Goal: Task Accomplishment & Management: Manage account settings

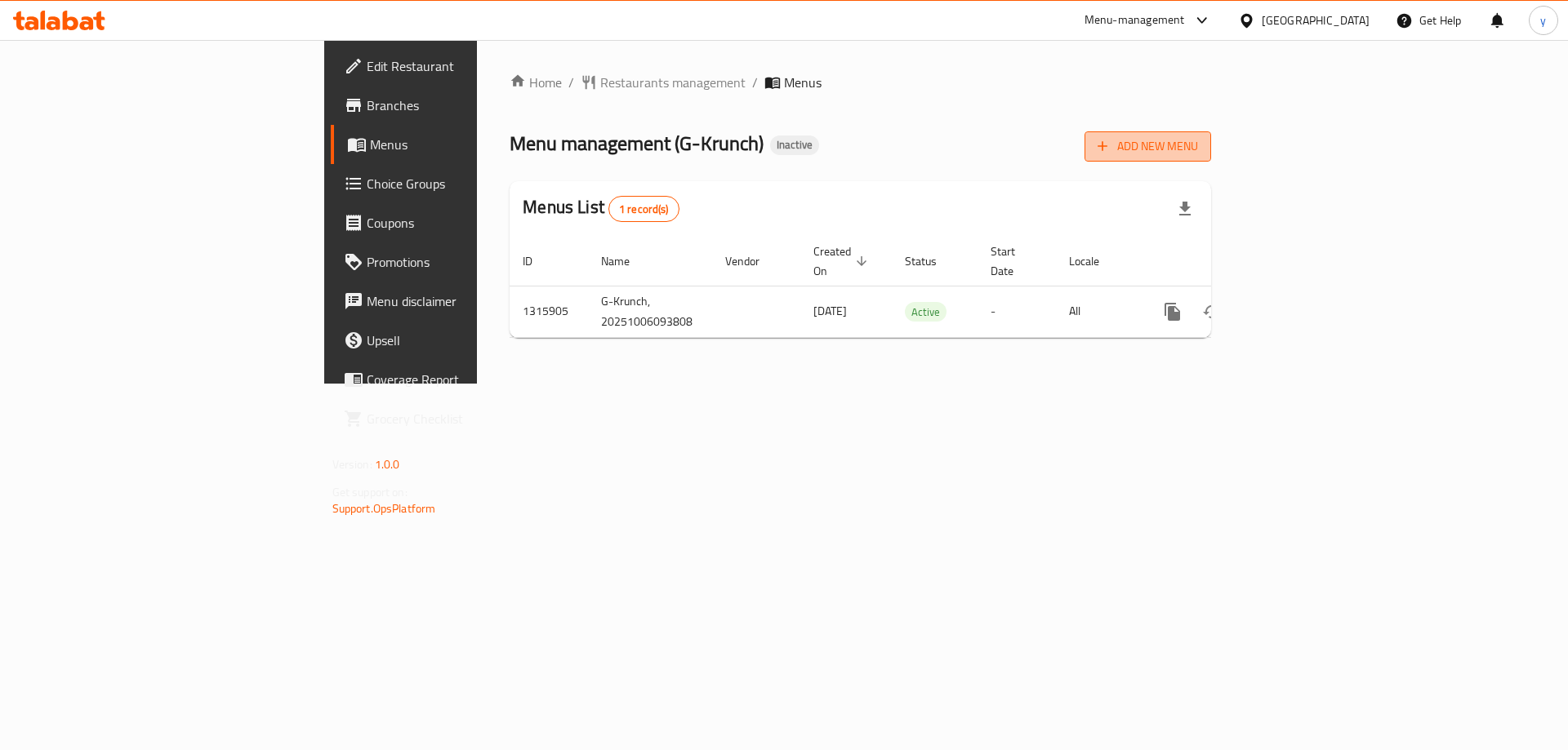
click at [1211, 134] on button "Add New Menu" at bounding box center [1148, 146] width 127 height 30
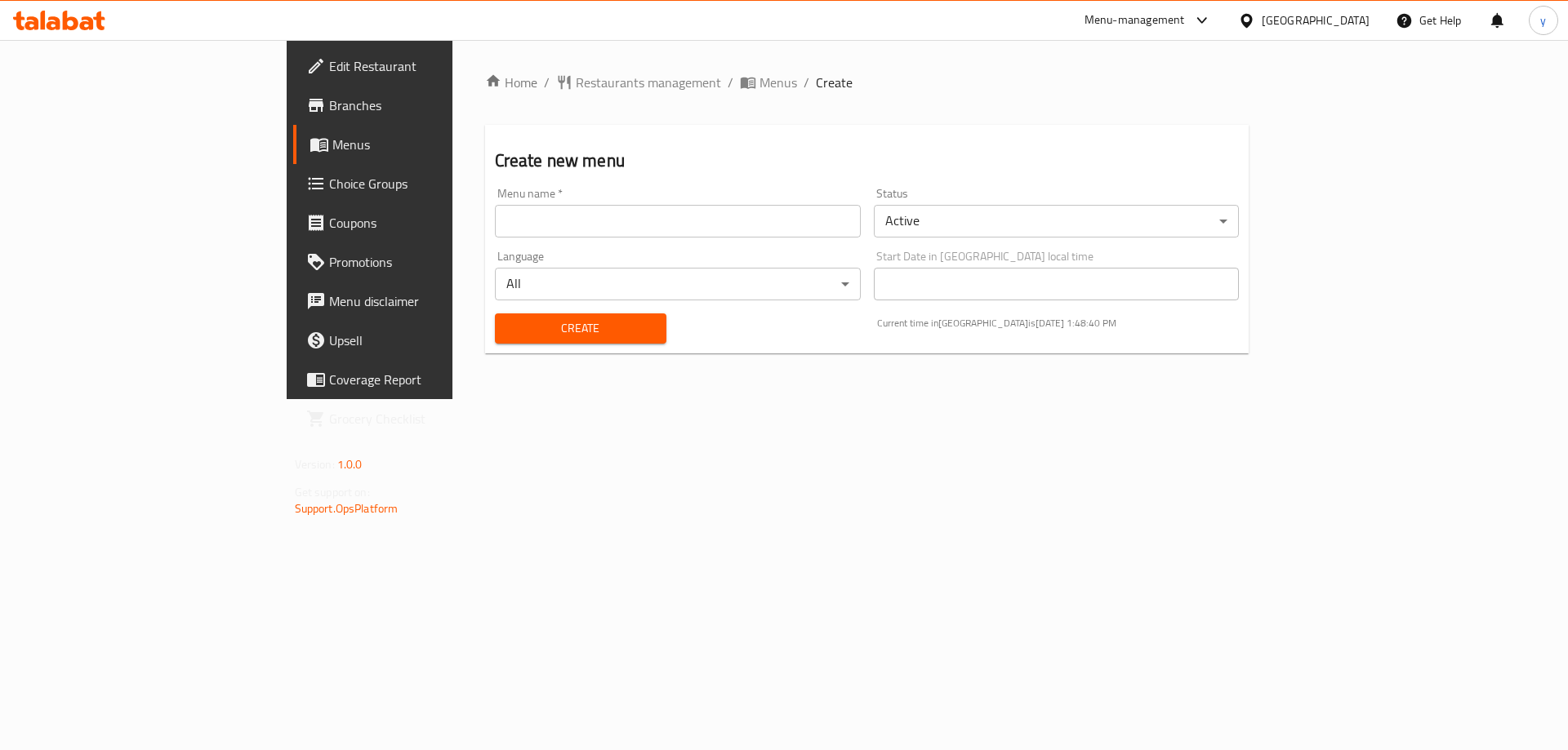
click at [791, 235] on input "text" at bounding box center [677, 220] width 366 height 33
click at [674, 226] on input "text" at bounding box center [677, 220] width 366 height 33
type input "1"
type input "[DATE]"
click at [553, 318] on span "Create" at bounding box center [581, 328] width 145 height 20
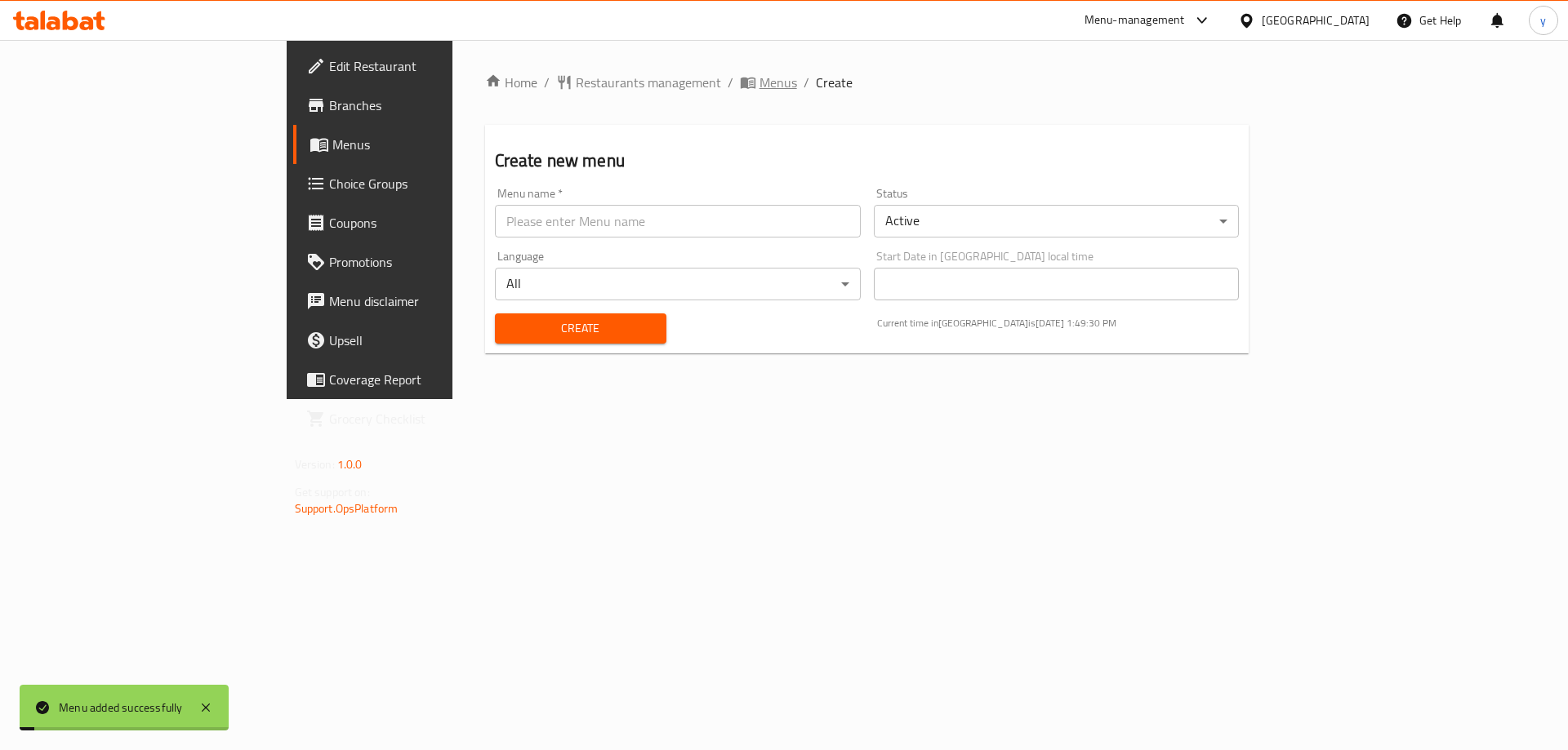
click at [759, 83] on span "Menus" at bounding box center [778, 82] width 38 height 19
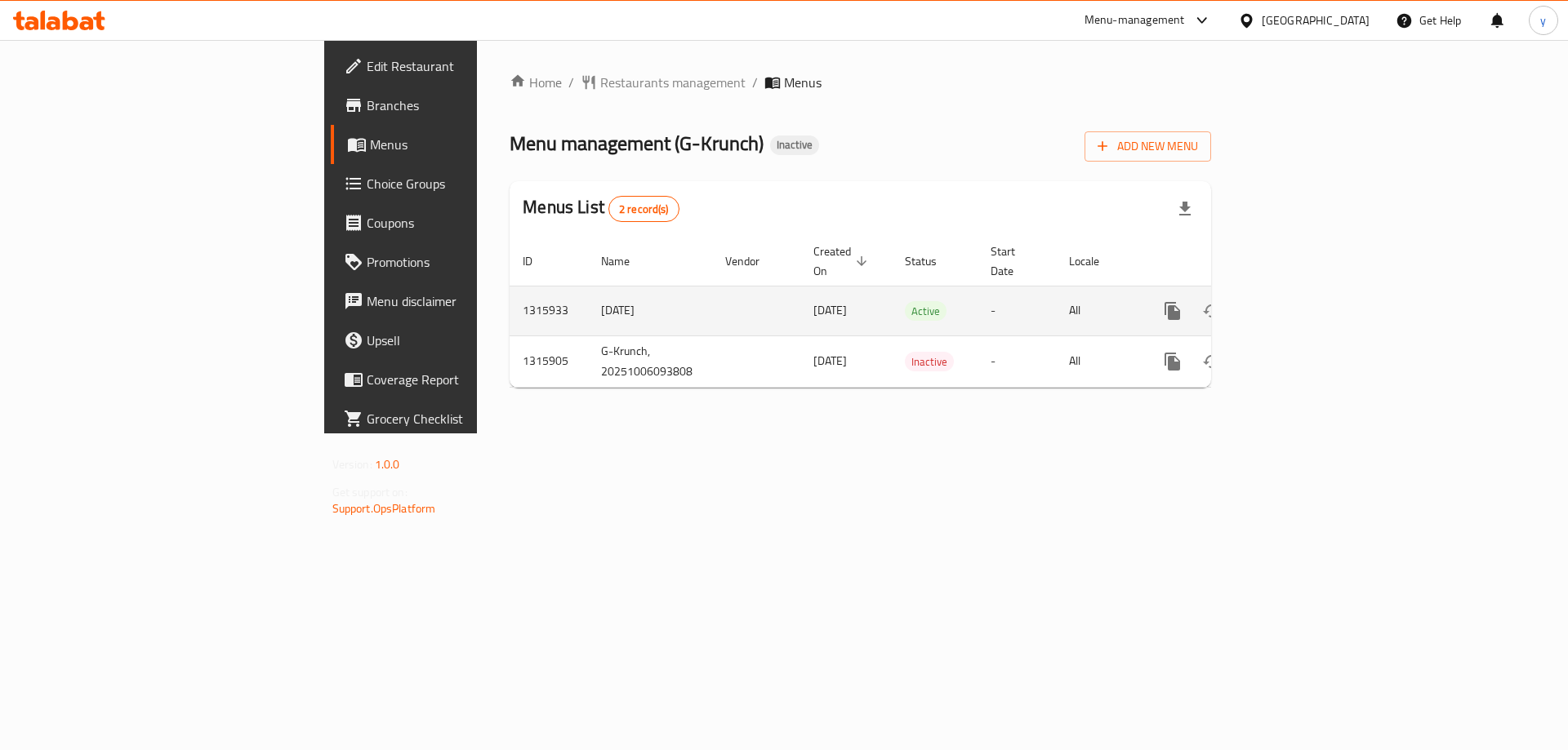
click at [1310, 292] on link "enhanced table" at bounding box center [1290, 311] width 39 height 39
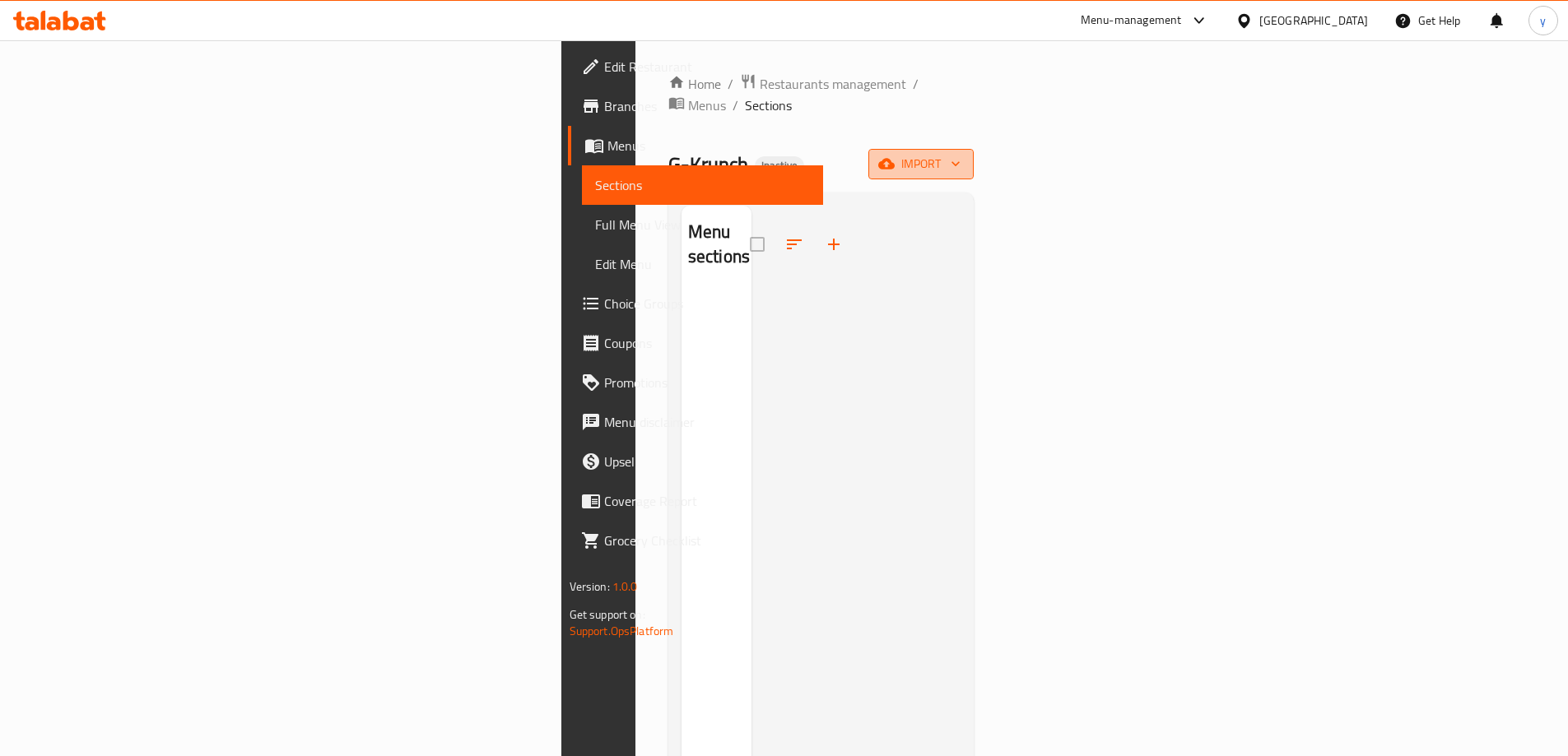
click at [961, 154] on span "import" at bounding box center [921, 164] width 79 height 20
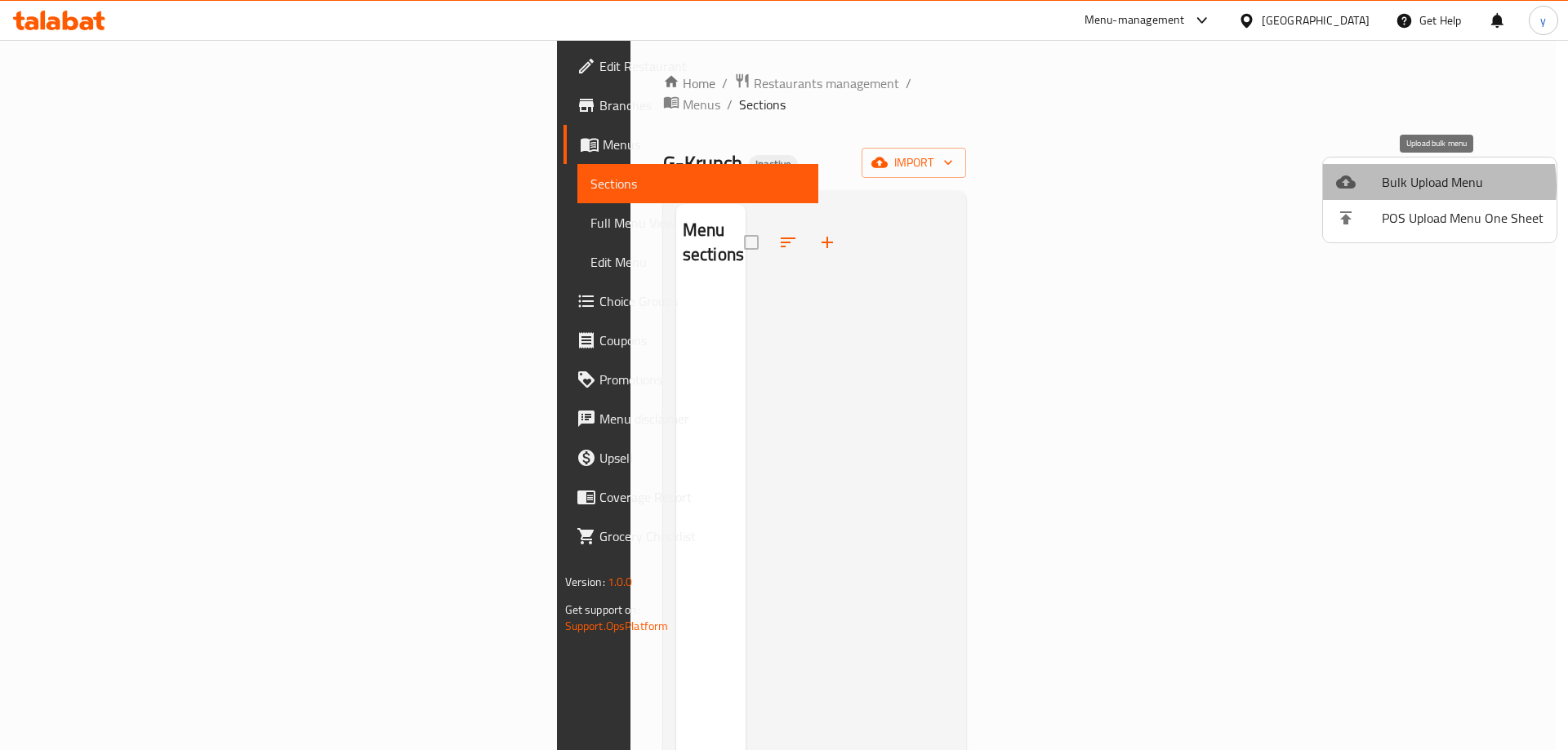
click at [1402, 186] on span "Bulk Upload Menu" at bounding box center [1463, 181] width 162 height 19
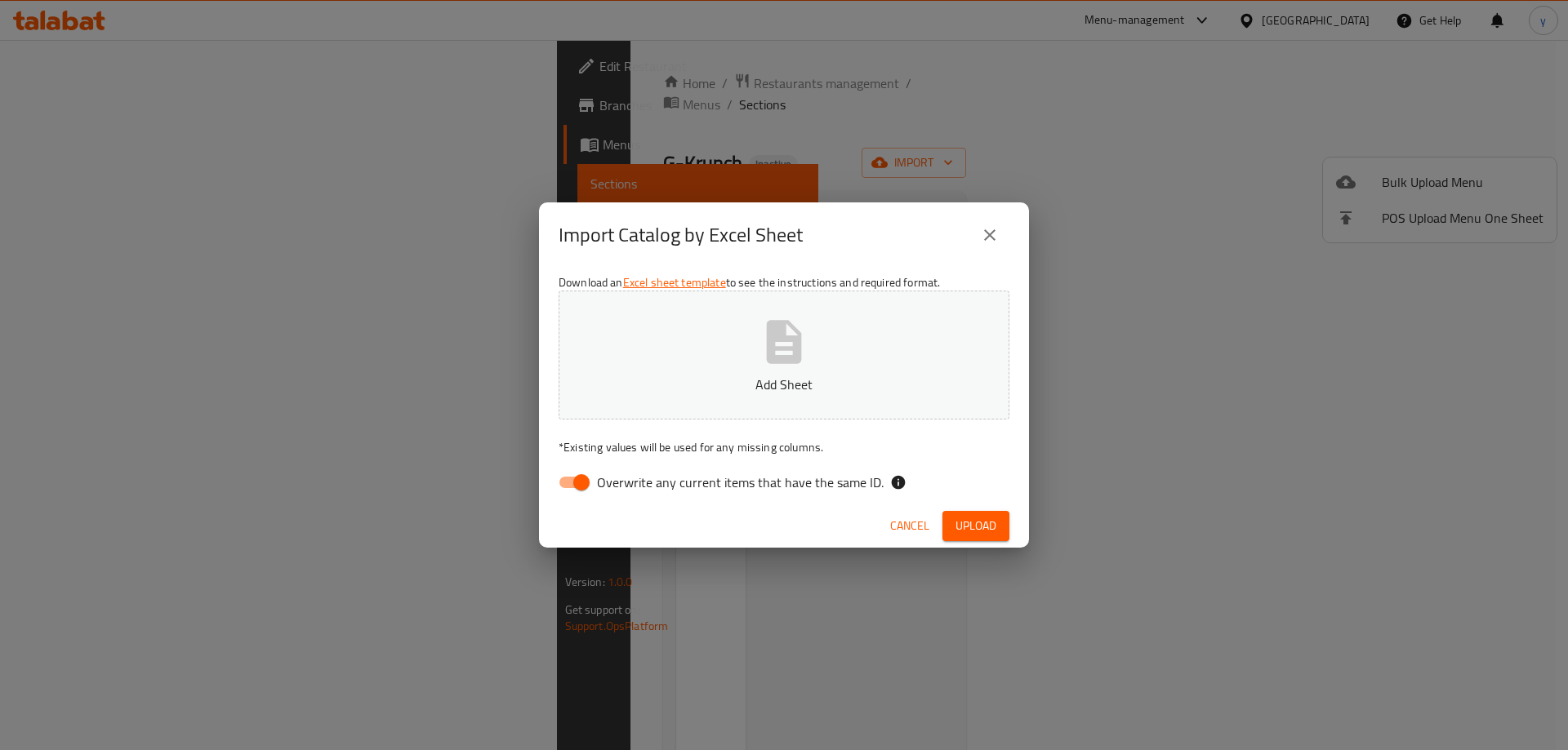
click at [584, 484] on input "Overwrite any current items that have the same ID." at bounding box center [581, 482] width 93 height 31
checkbox input "false"
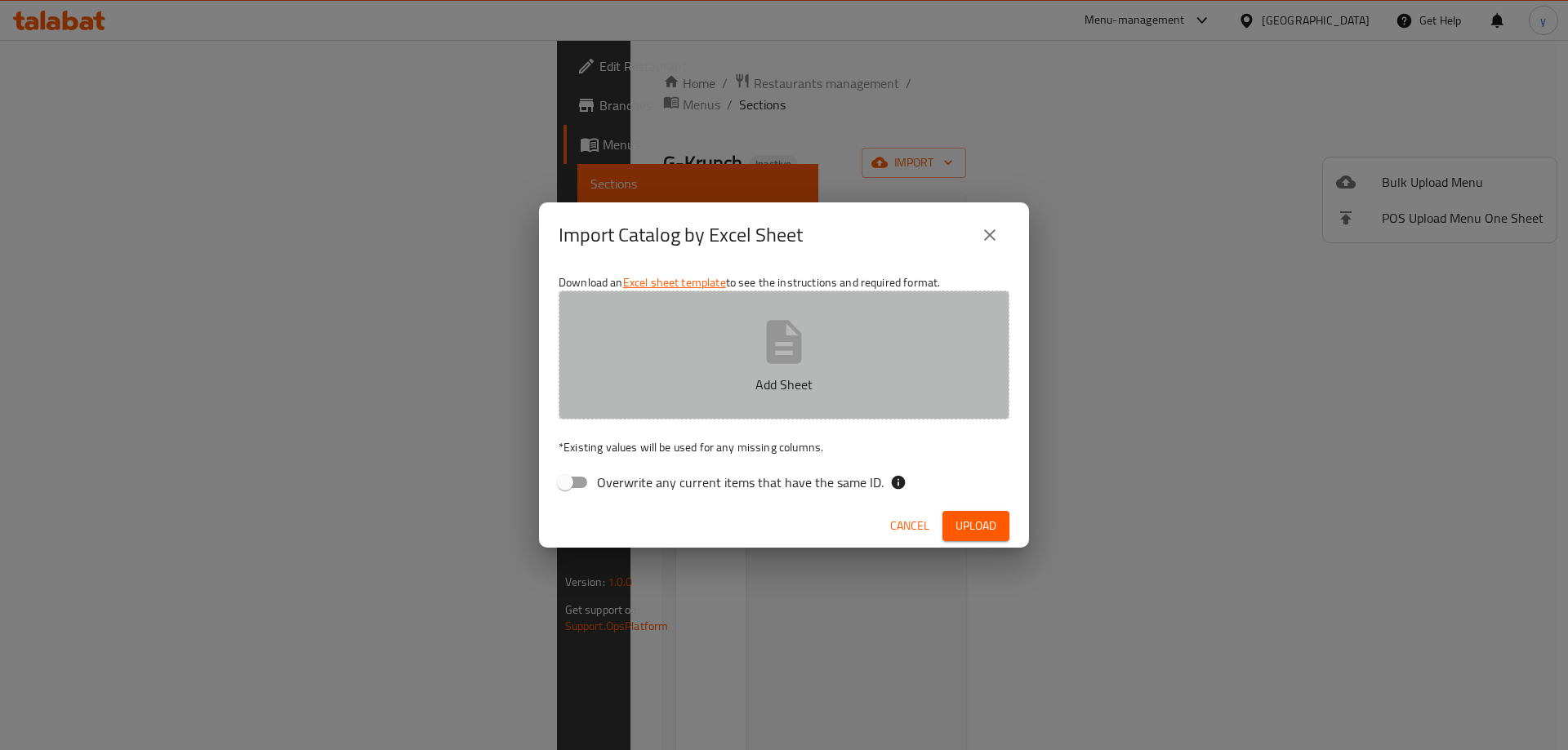
click at [723, 394] on button "Add Sheet" at bounding box center [784, 355] width 451 height 129
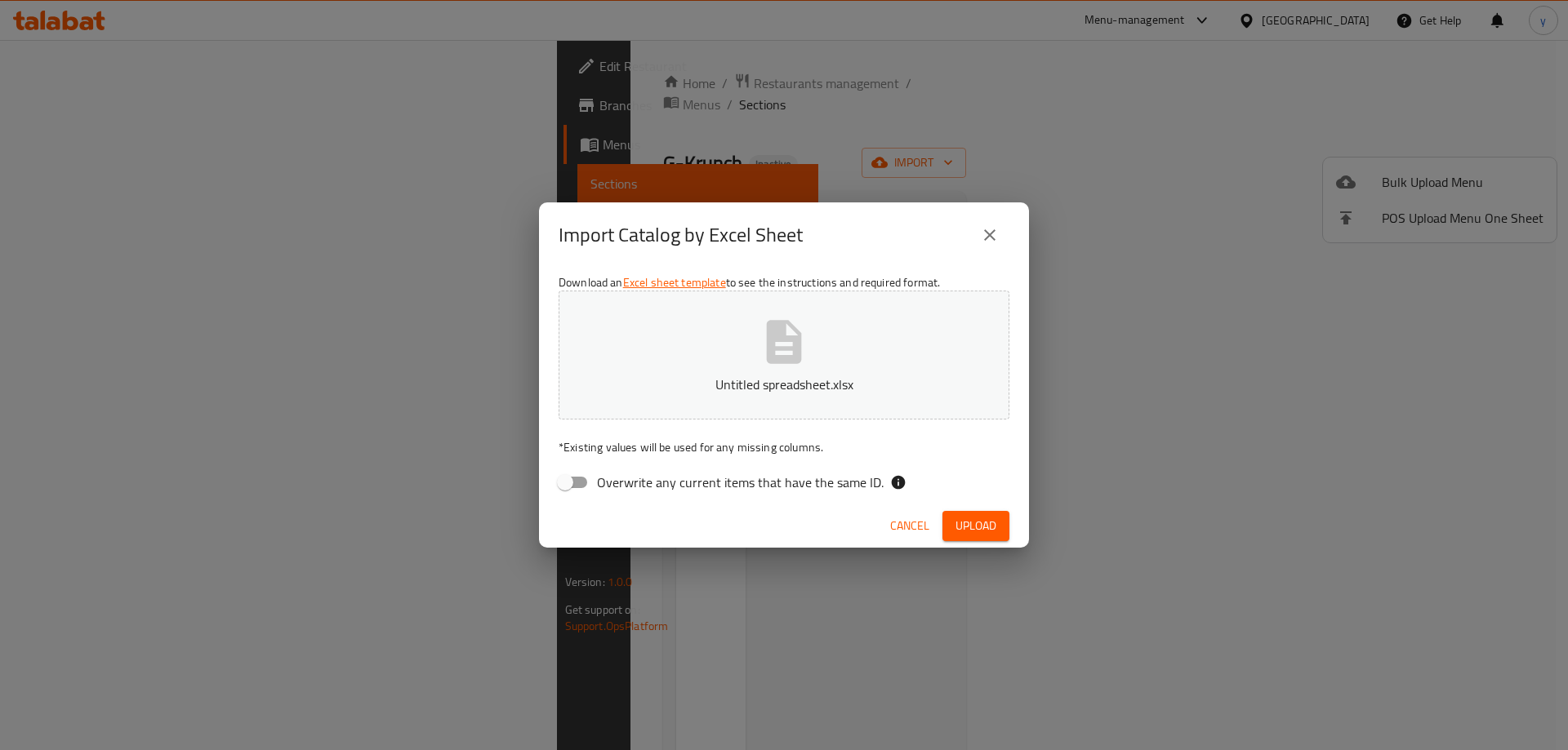
click at [971, 528] on span "Upload" at bounding box center [976, 526] width 41 height 20
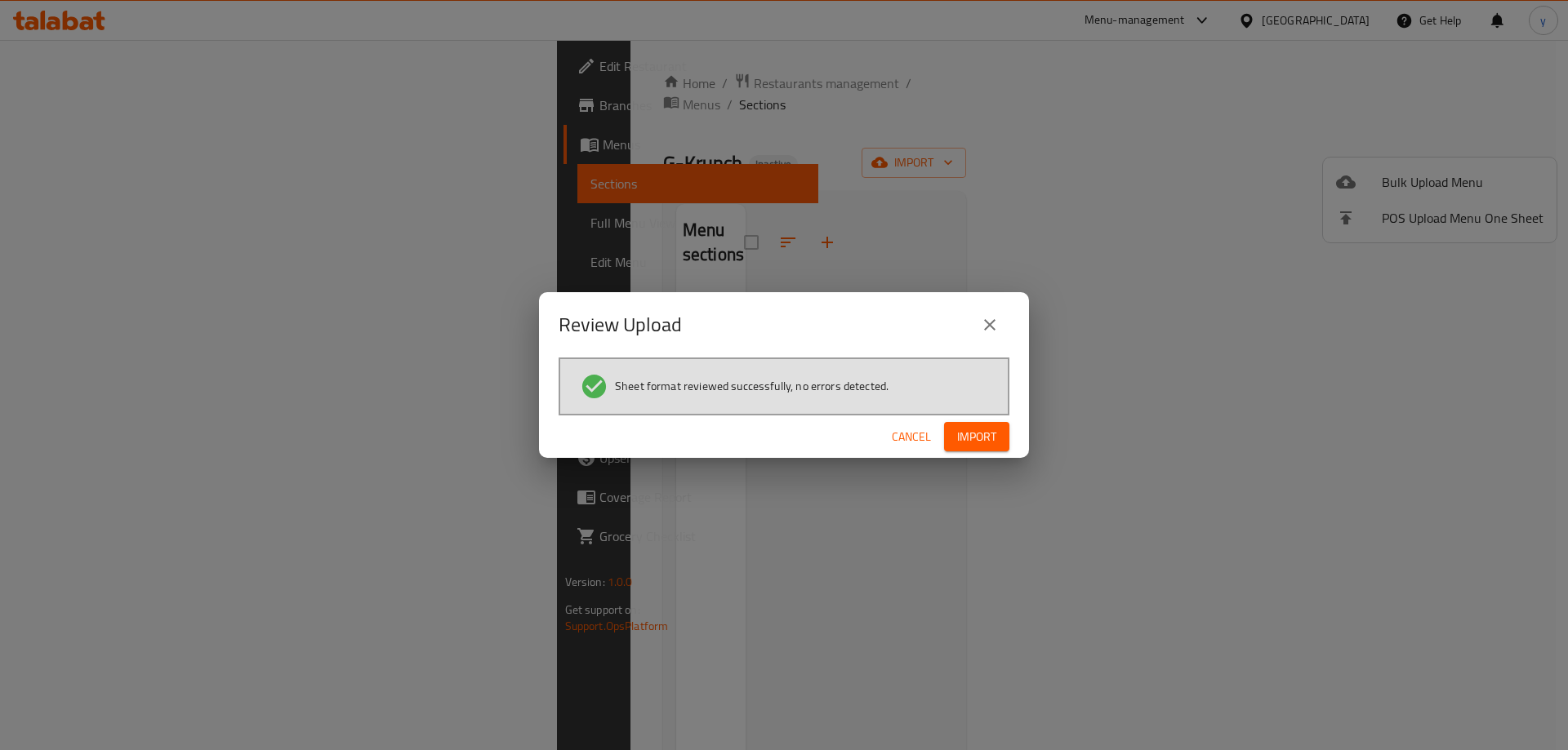
click at [1002, 443] on button "Import" at bounding box center [977, 437] width 65 height 30
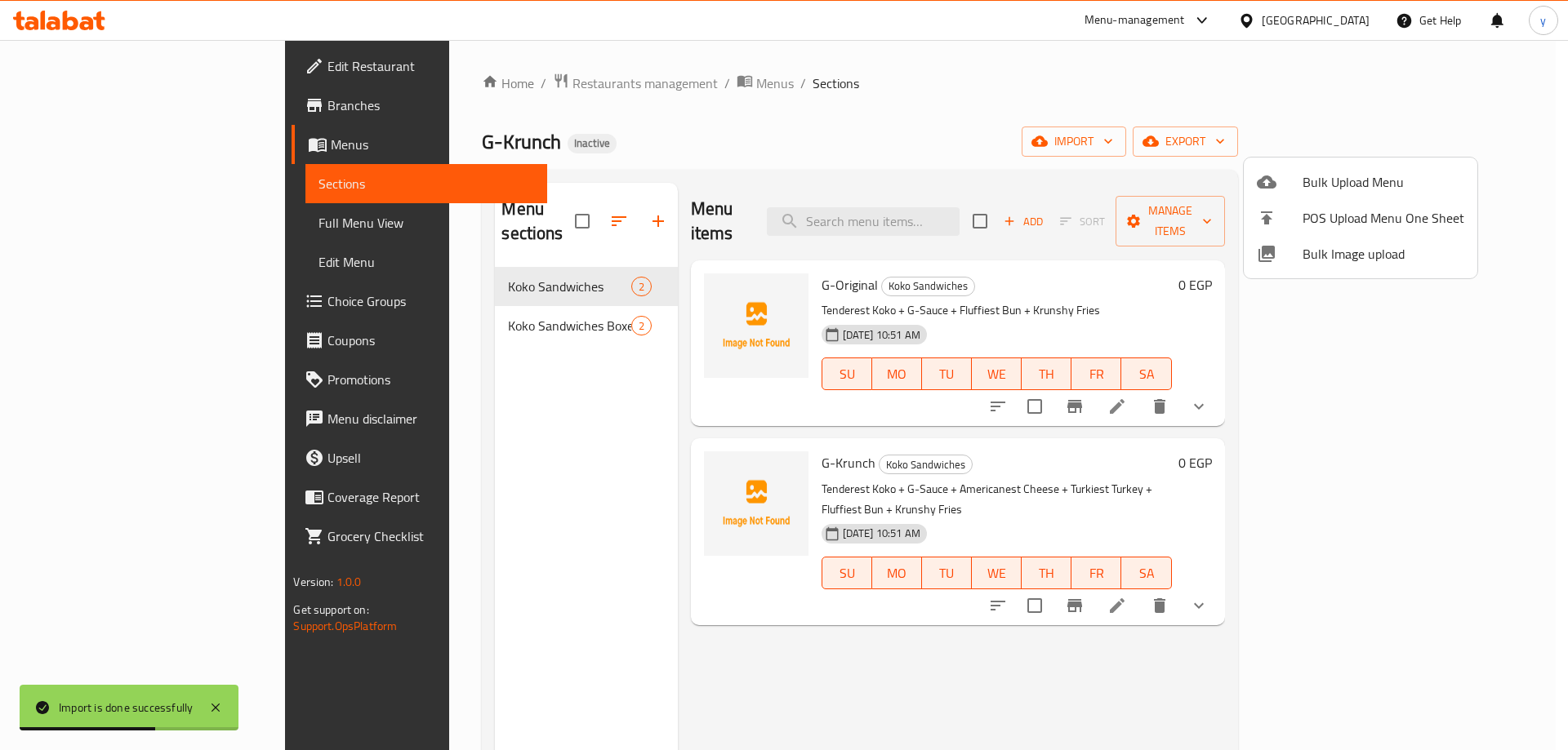
click at [47, 220] on div at bounding box center [784, 375] width 1568 height 750
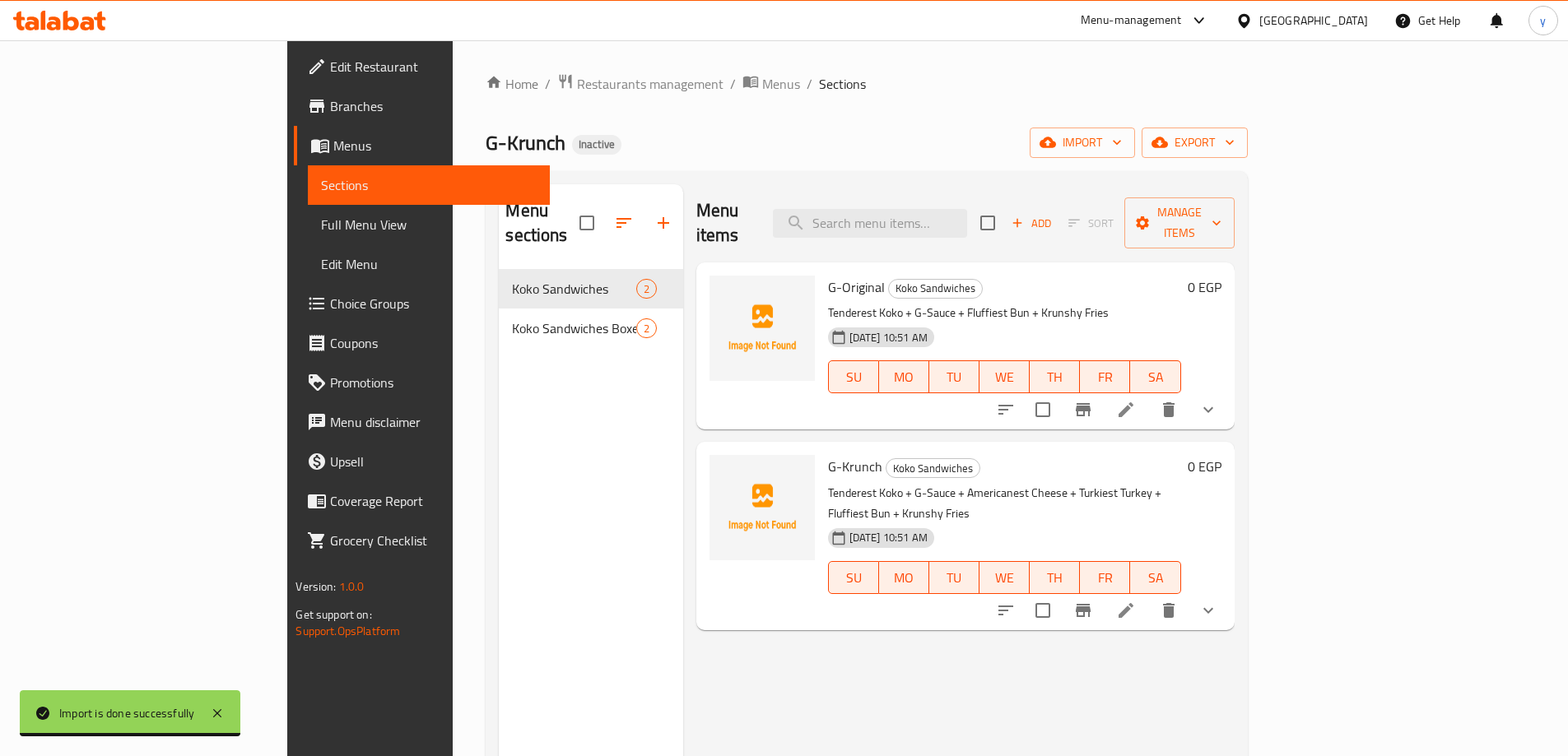
click at [321, 231] on span "Full Menu View" at bounding box center [428, 224] width 215 height 19
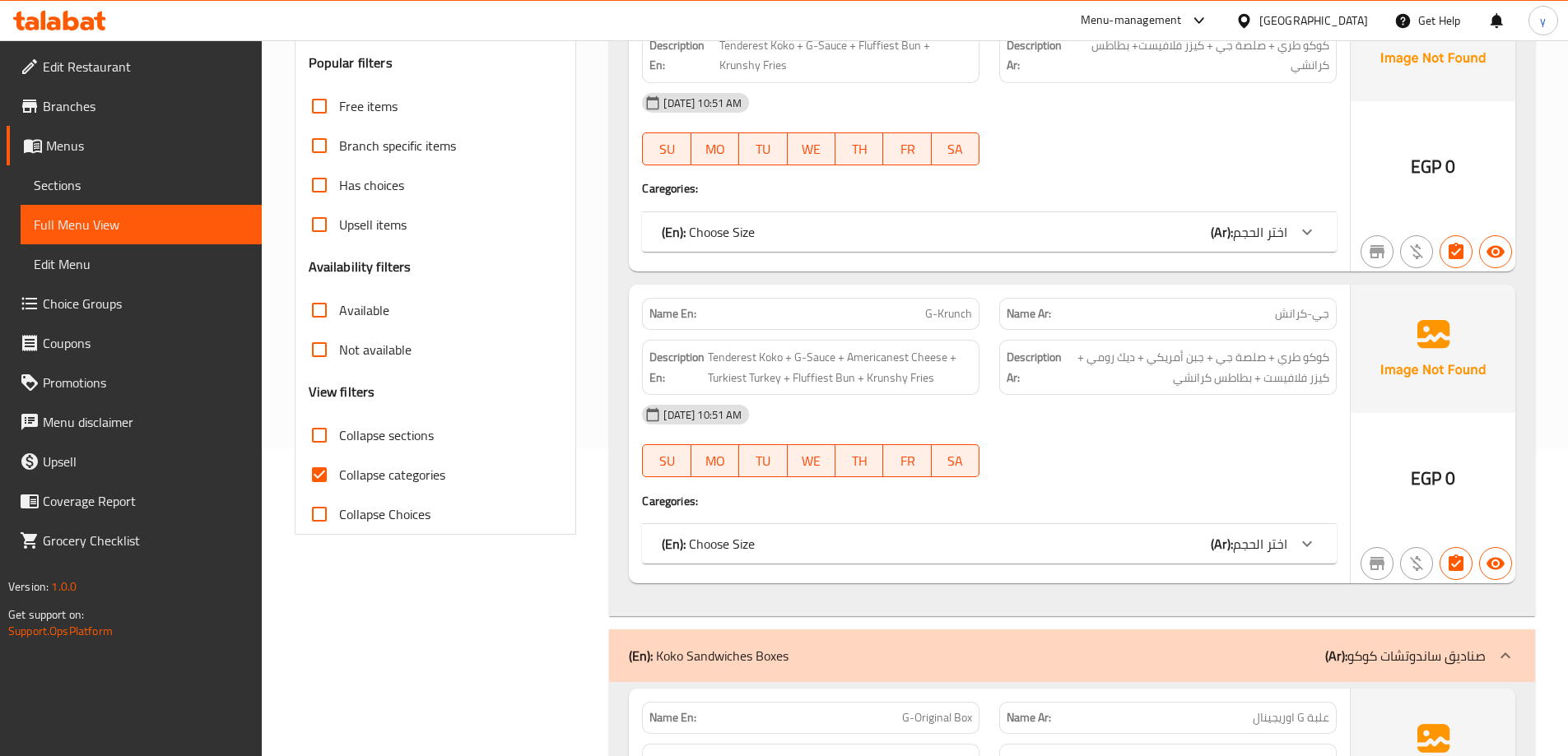
scroll to position [329, 0]
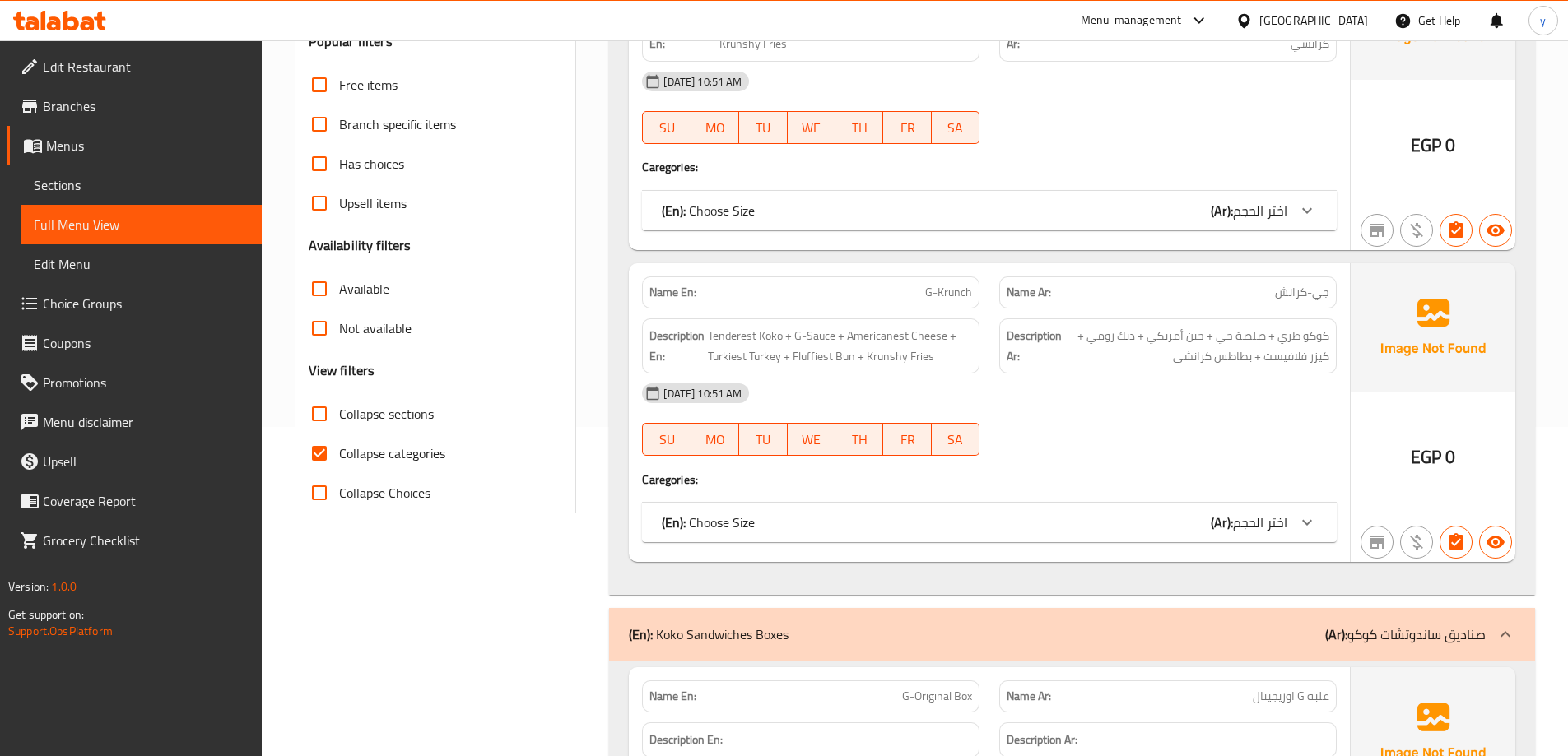
click at [395, 444] on span "Collapse categories" at bounding box center [392, 453] width 106 height 19
click at [339, 442] on input "Collapse categories" at bounding box center [319, 453] width 40 height 40
checkbox input "false"
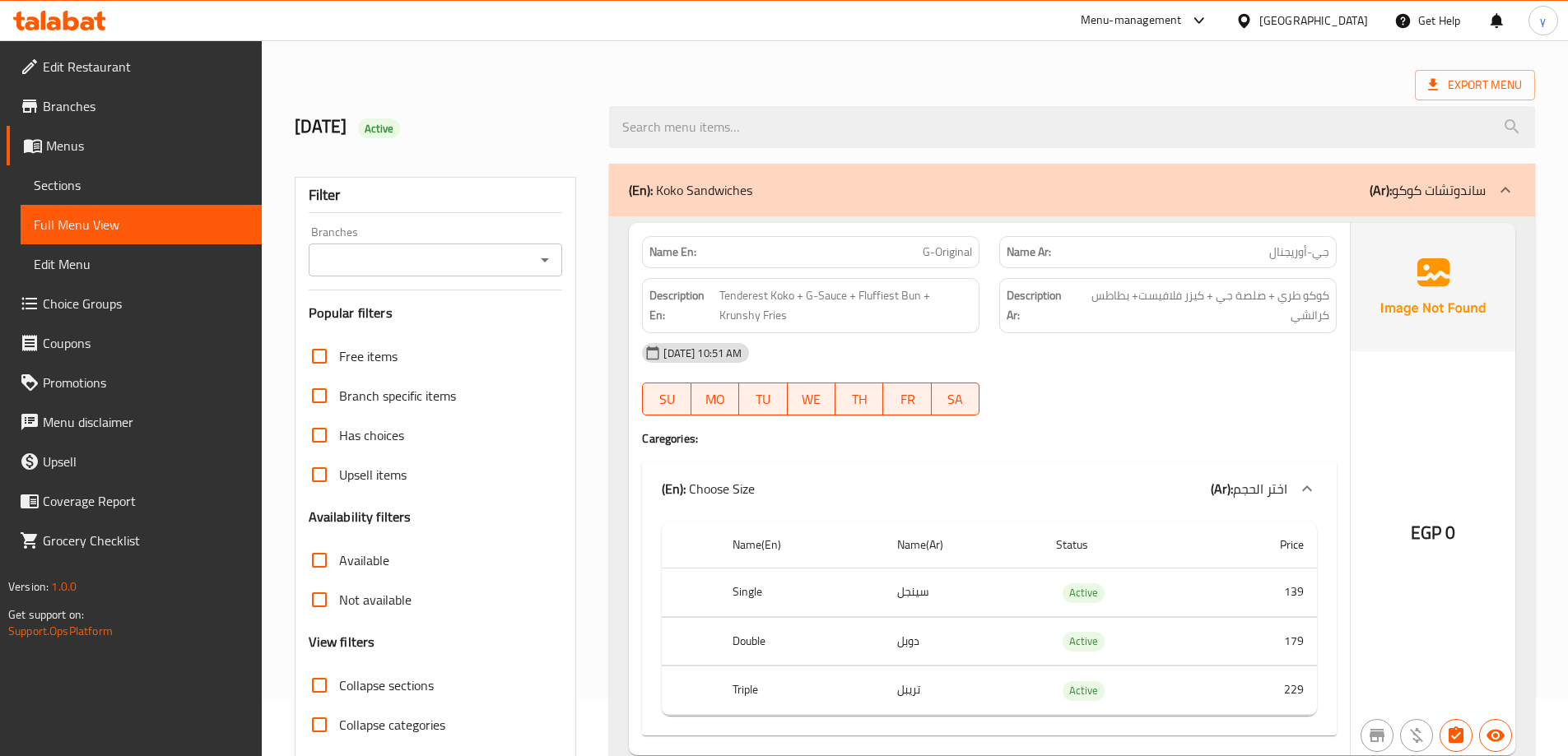
scroll to position [0, 0]
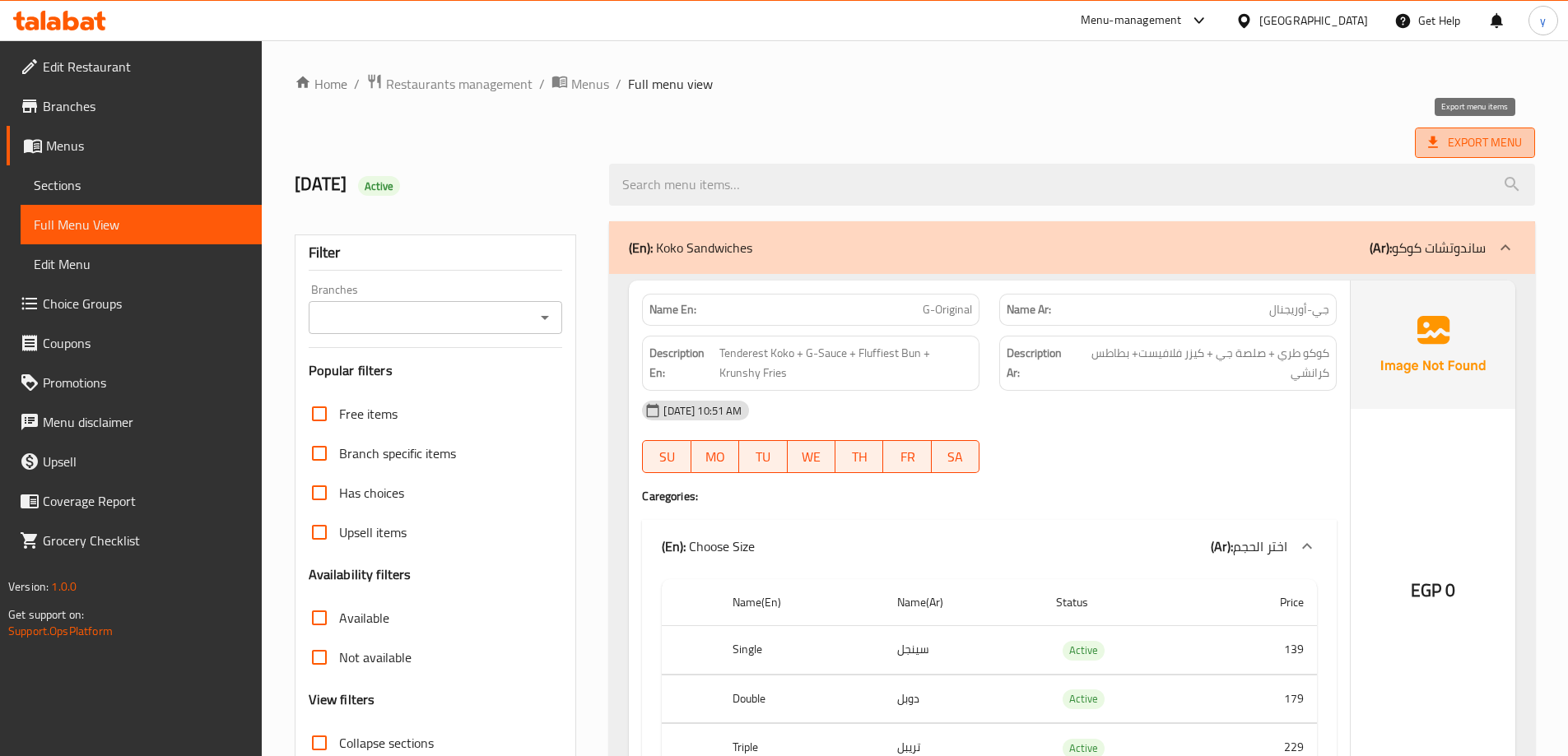
click at [1447, 151] on span "Export Menu" at bounding box center [1475, 142] width 93 height 20
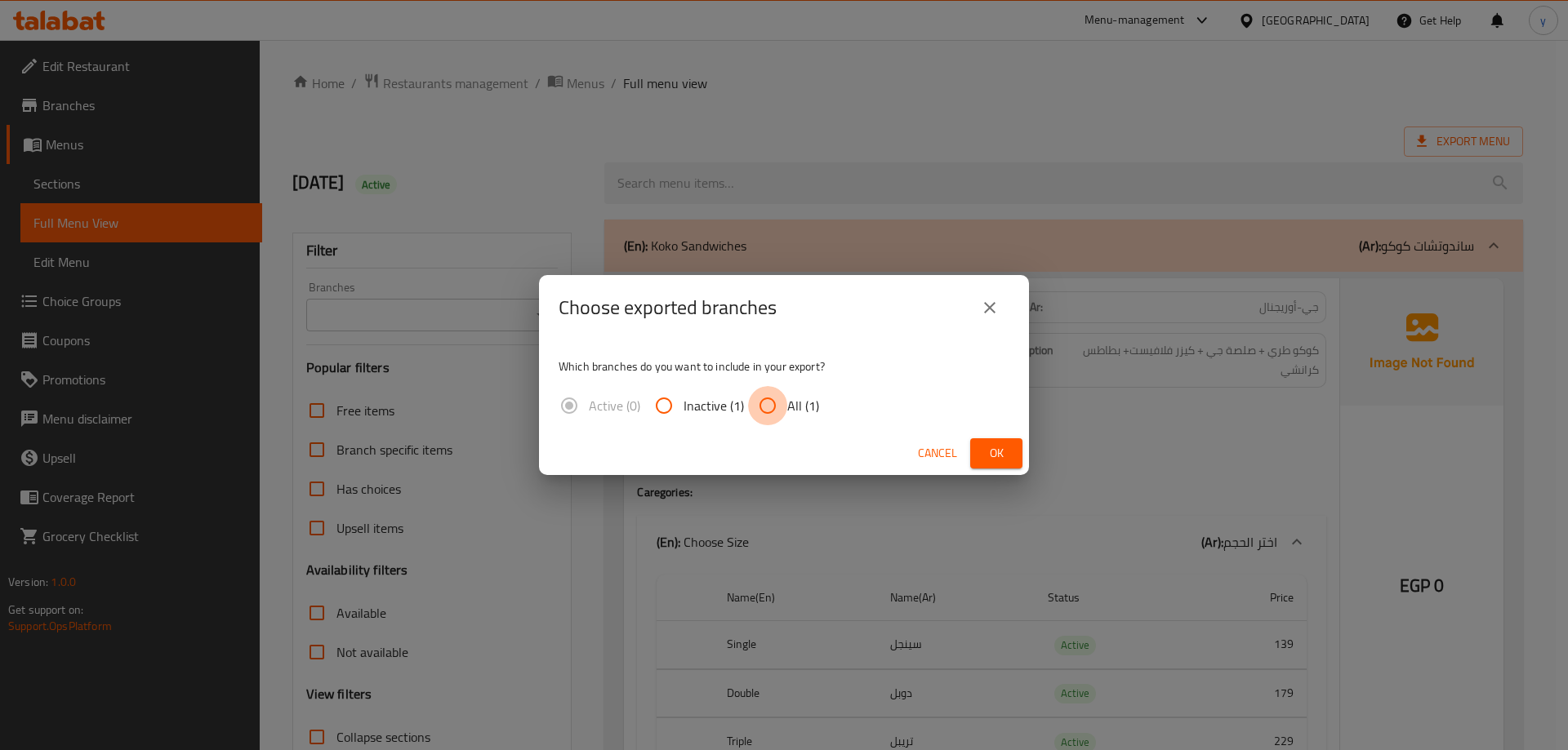
click at [783, 402] on input "All (1)" at bounding box center [768, 405] width 39 height 39
radio input "true"
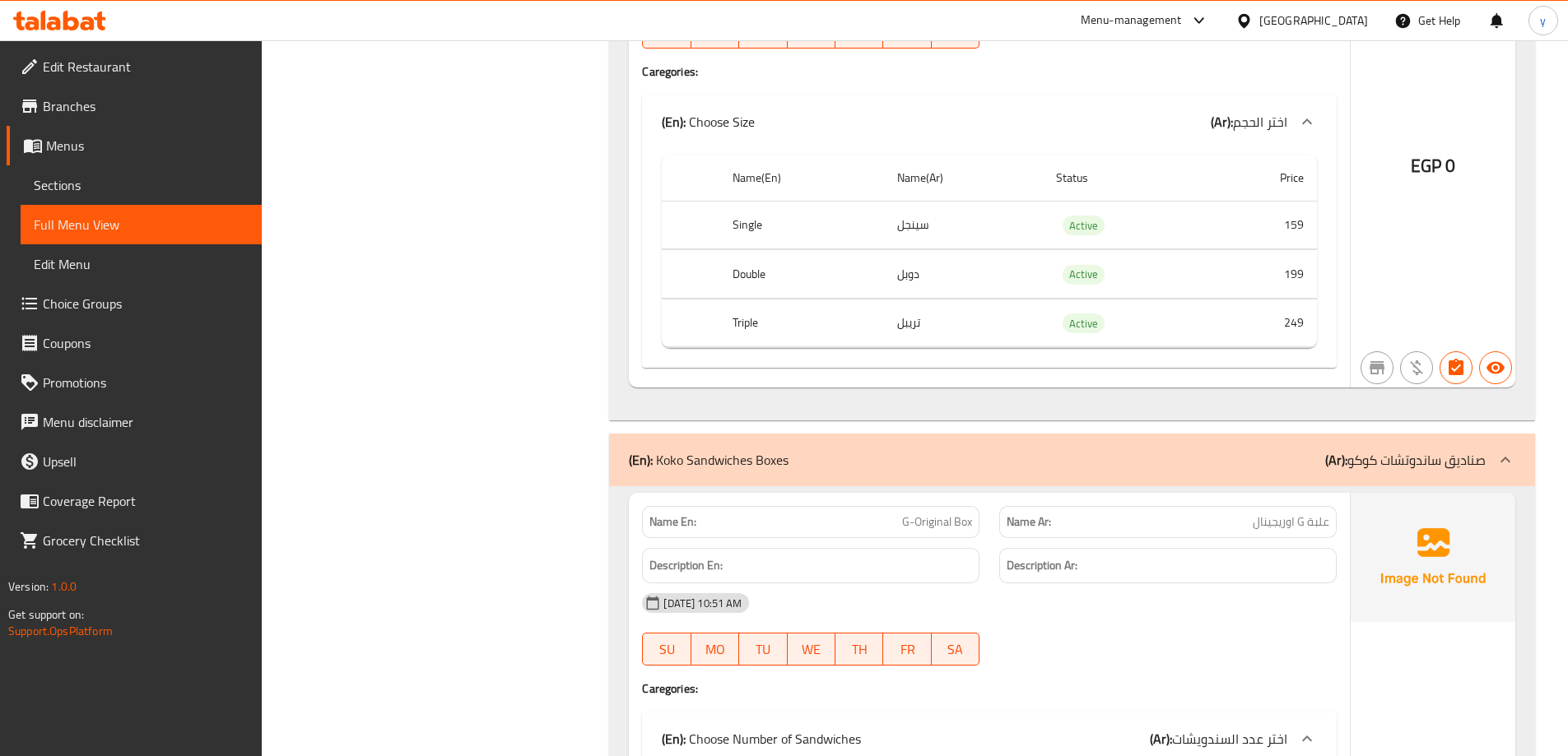
scroll to position [890, 0]
